Goal: Task Accomplishment & Management: Manage account settings

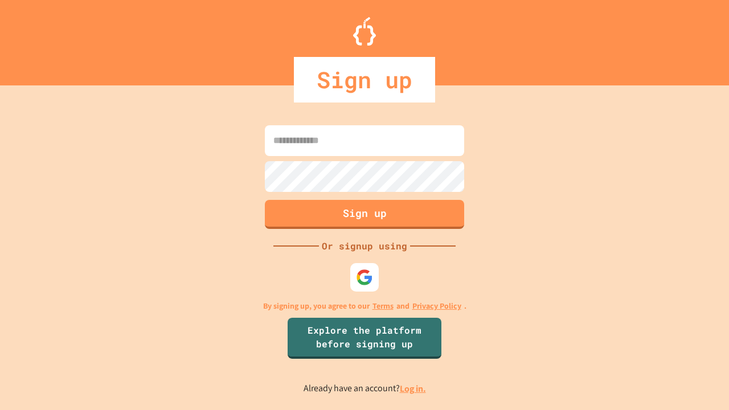
click at [413, 388] on link "Log in." at bounding box center [413, 389] width 26 height 12
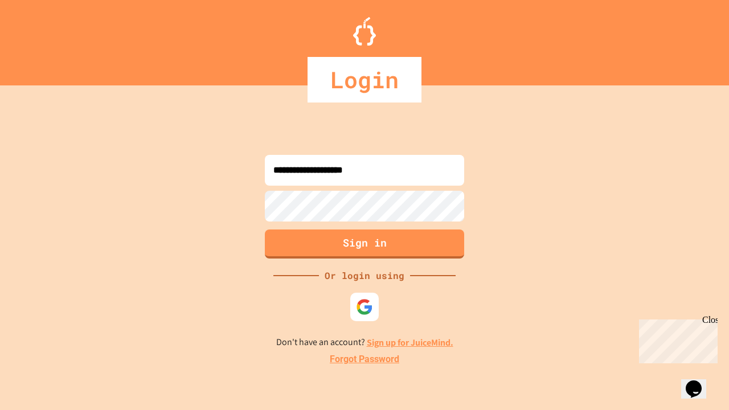
type input "**********"
